Goal: Task Accomplishment & Management: Complete application form

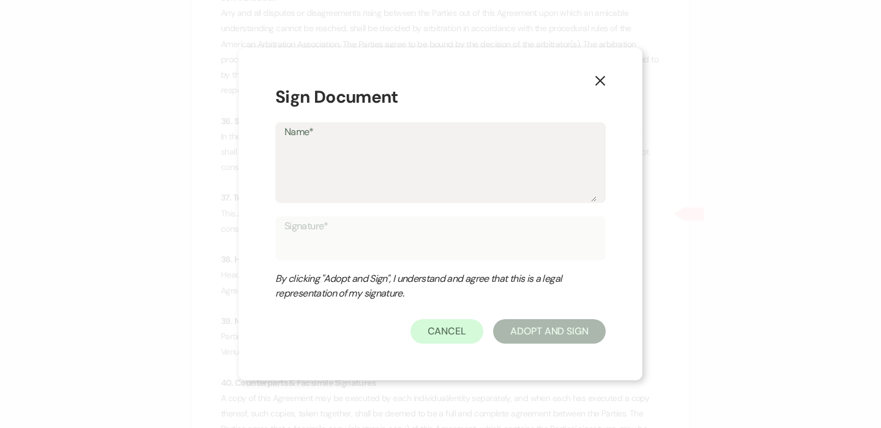
type textarea "J"
type input "J"
type textarea "Je"
type input "Je"
type textarea "Jes"
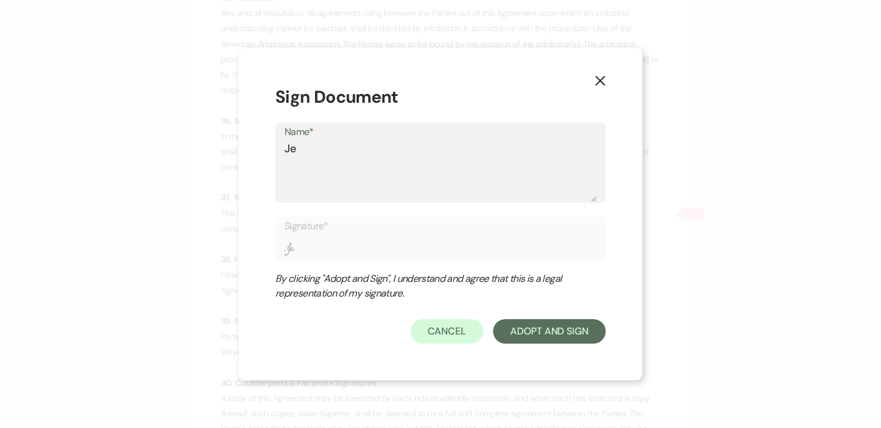
type input "Jes"
click at [333, 156] on textarea "Jes" at bounding box center [440, 171] width 312 height 61
type textarea "Jes"
type input "Jes"
type textarea "Jes N"
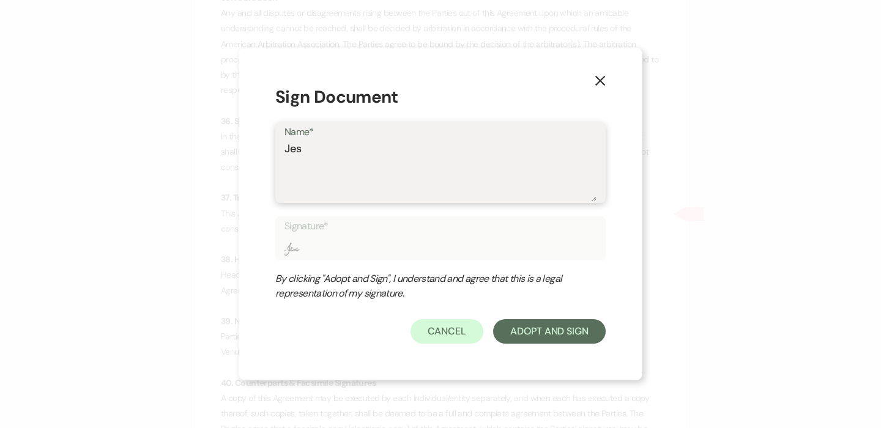
type input "Jes N"
type textarea "Jes"
type input "Jes"
type textarea "Jes B"
type input "Jes B"
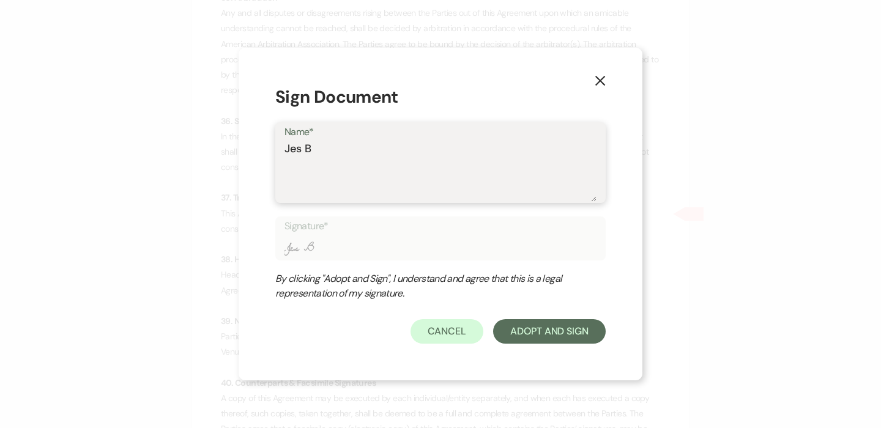
type textarea "Jes Ba"
type input "Jes Ba"
type textarea "Jes Bar"
type input "Jes Bar"
type textarea "Jes Bark"
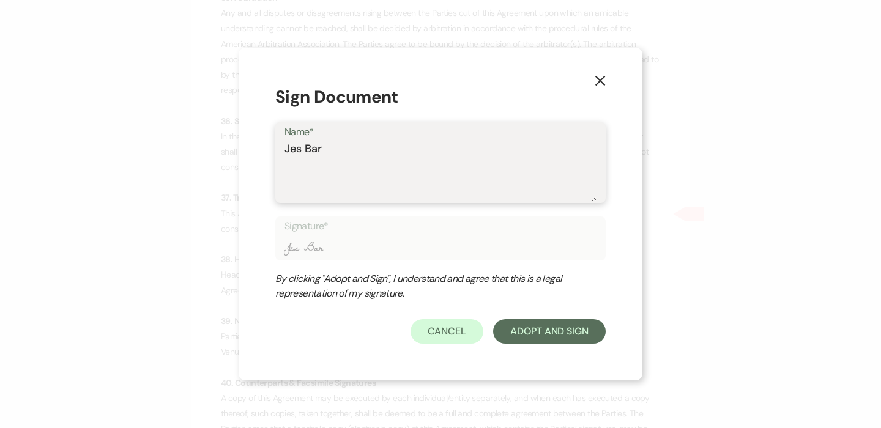
type input "Jes Bark"
type textarea "Jes Barkm"
type input "Jes Barkm"
type textarea "Jes Barkma"
type input "Jes Barkma"
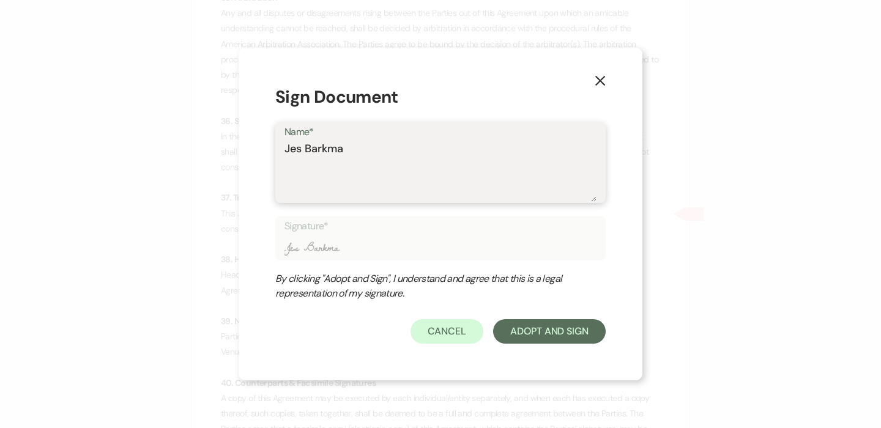
type textarea "[PERSON_NAME]"
type input "[PERSON_NAME]"
type textarea "[PERSON_NAME]"
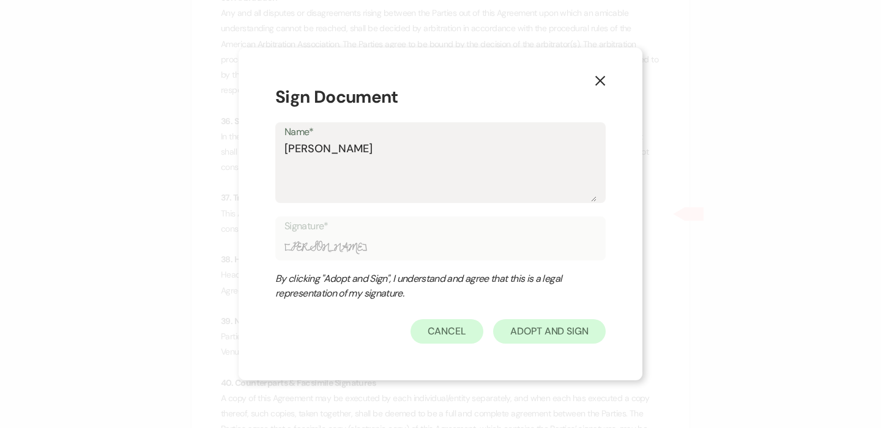
click at [526, 331] on button "Adopt And Sign" at bounding box center [549, 331] width 113 height 24
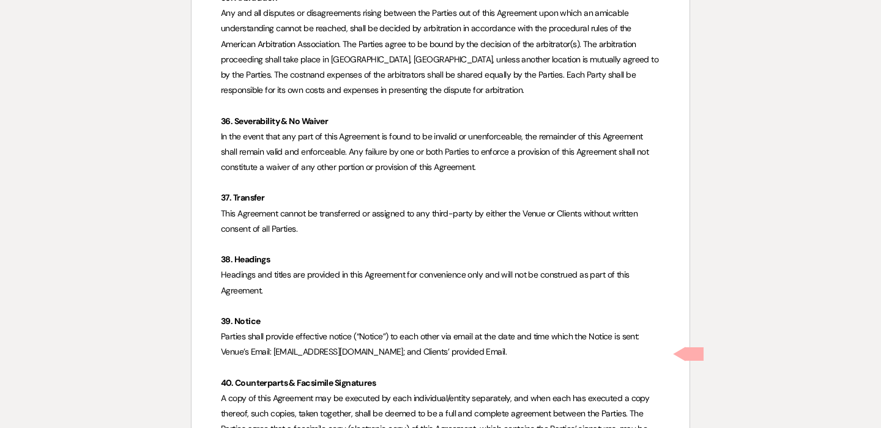
scroll to position [7909, 0]
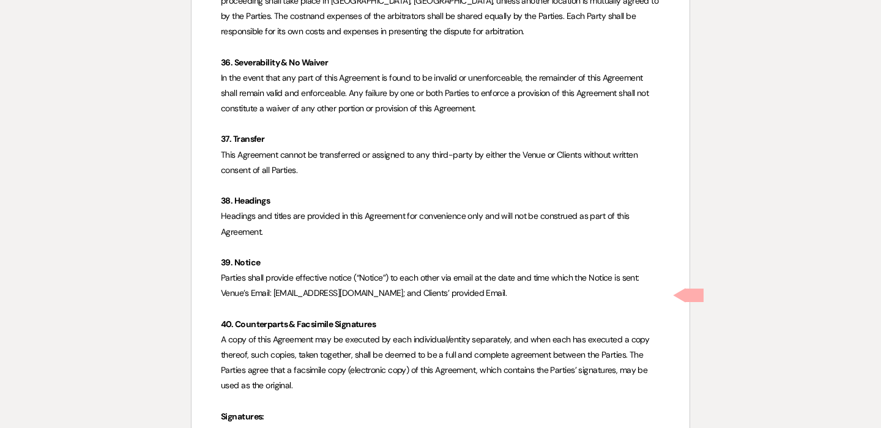
checkbox input "true"
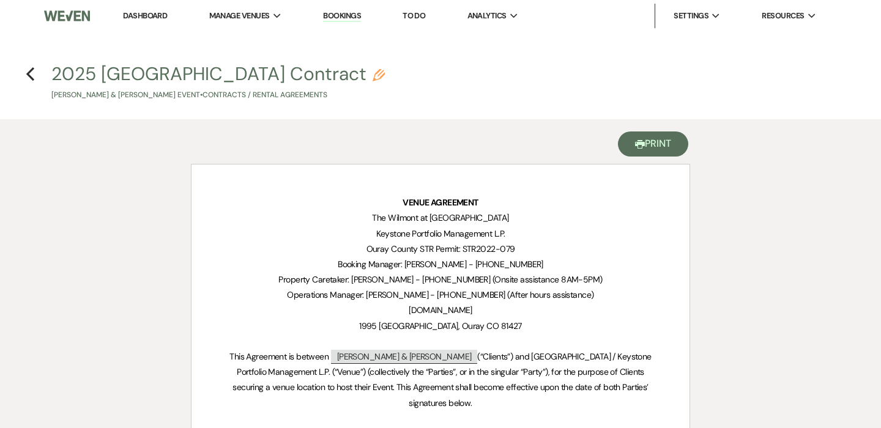
scroll to position [0, 0]
click at [648, 138] on button "Printer Print" at bounding box center [653, 144] width 70 height 25
click at [32, 73] on icon "Previous" at bounding box center [30, 74] width 9 height 15
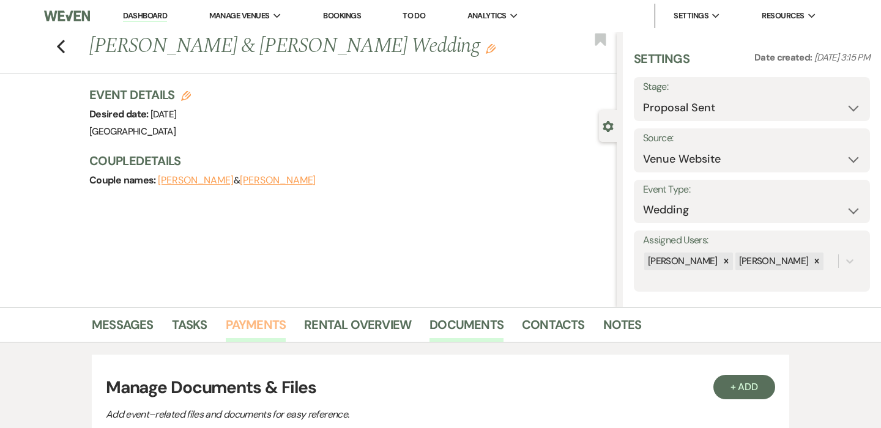
click at [257, 332] on link "Payments" at bounding box center [256, 328] width 61 height 27
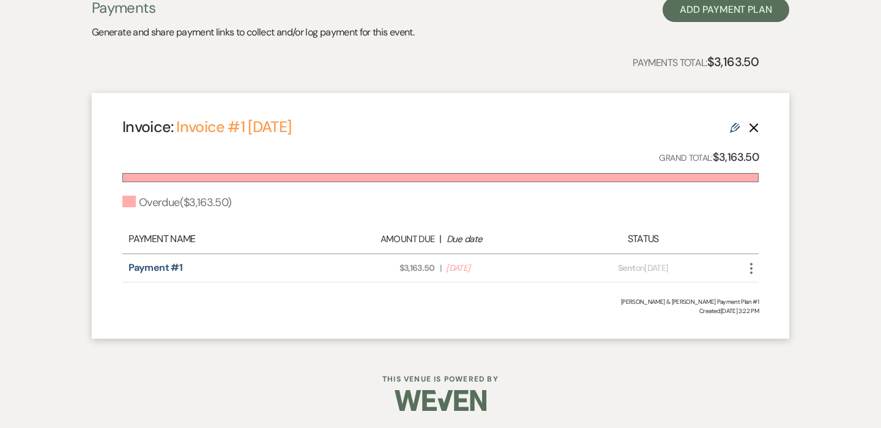
scroll to position [173, 0]
